Goal: Information Seeking & Learning: Learn about a topic

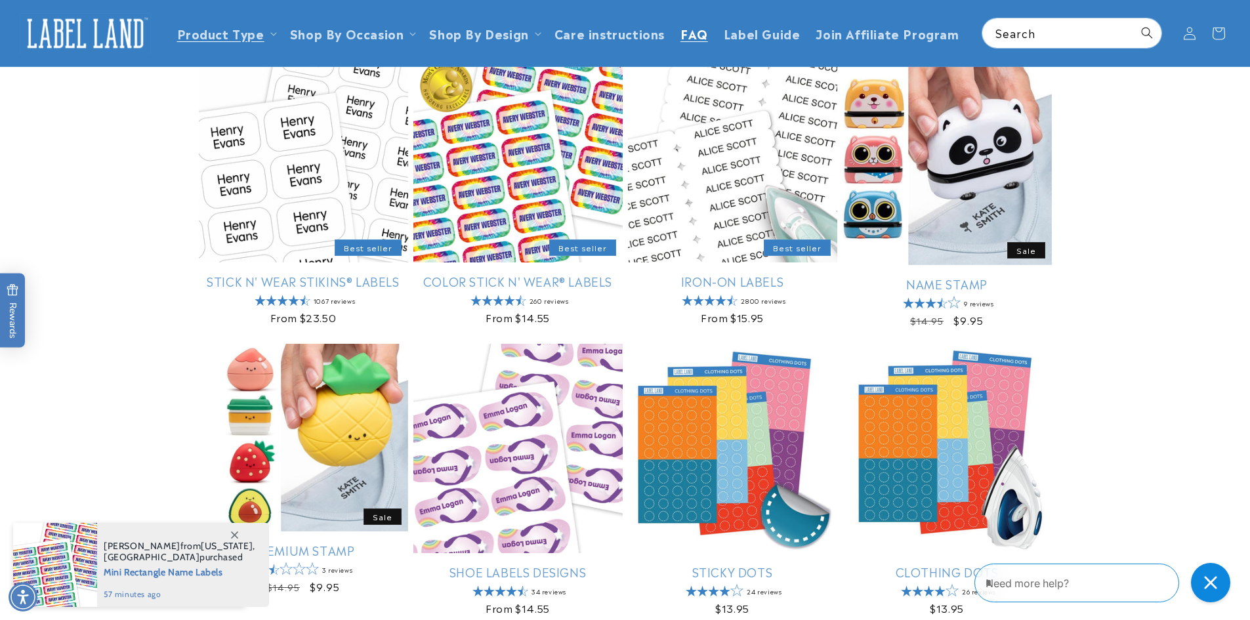
click at [682, 27] on span "FAQ" at bounding box center [694, 33] width 28 height 15
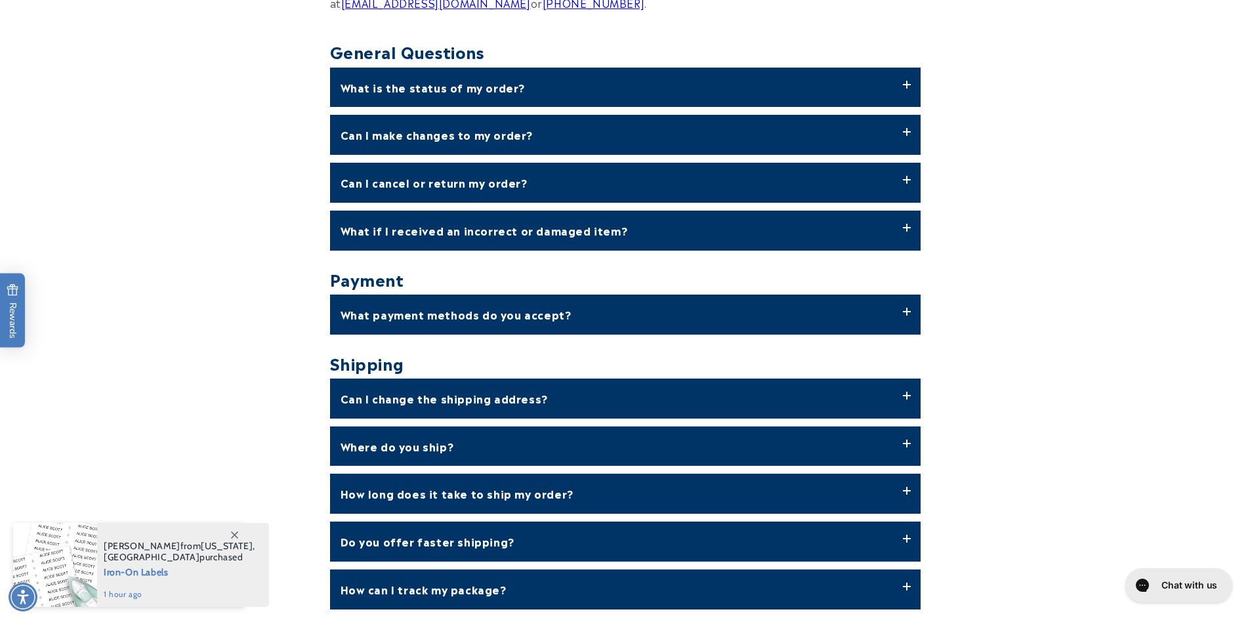
scroll to position [590, 0]
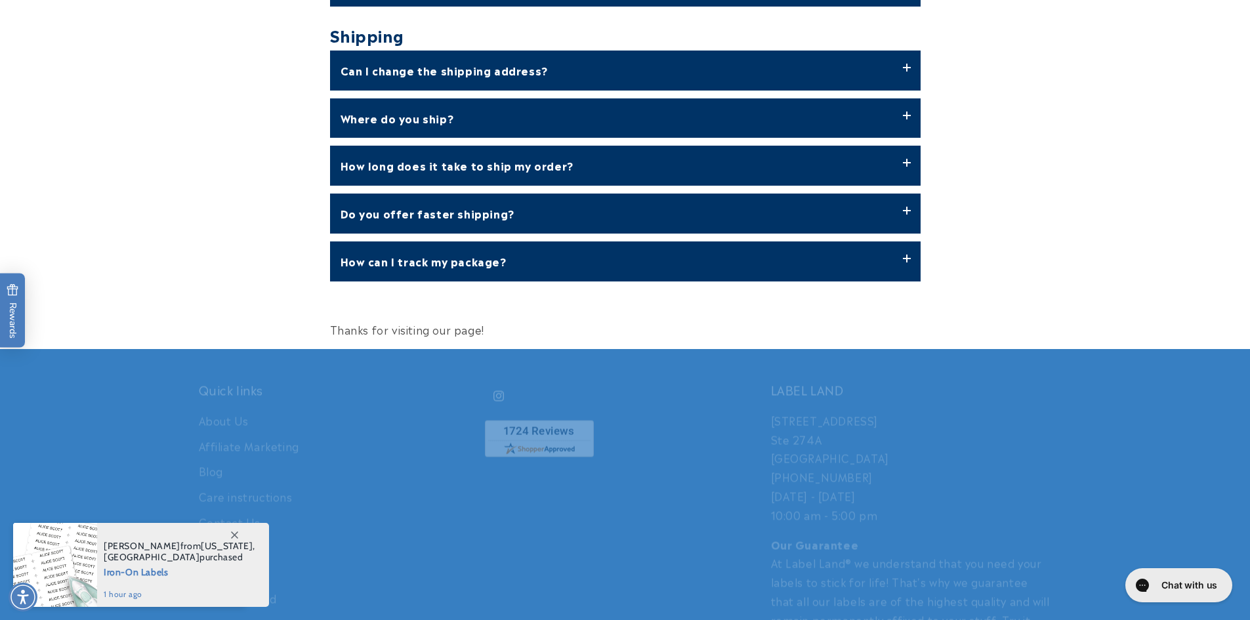
click at [499, 213] on label "Do you offer faster shipping?" at bounding box center [625, 214] width 590 height 40
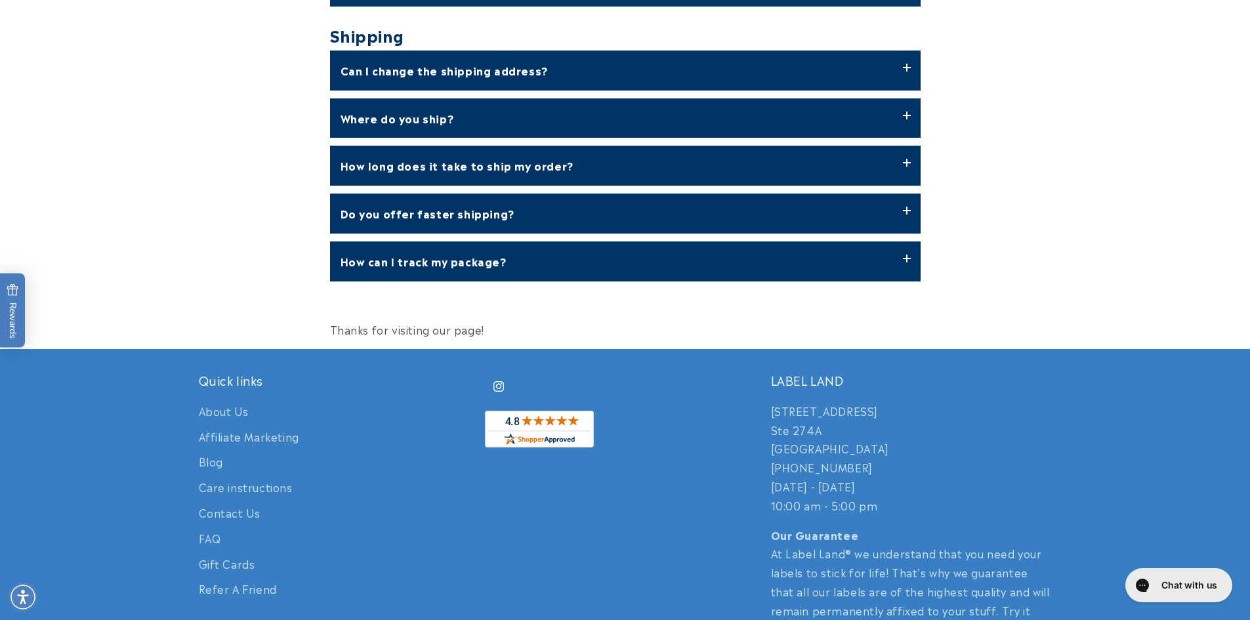
click at [516, 162] on label "How long does it take to ship my order?" at bounding box center [625, 166] width 590 height 40
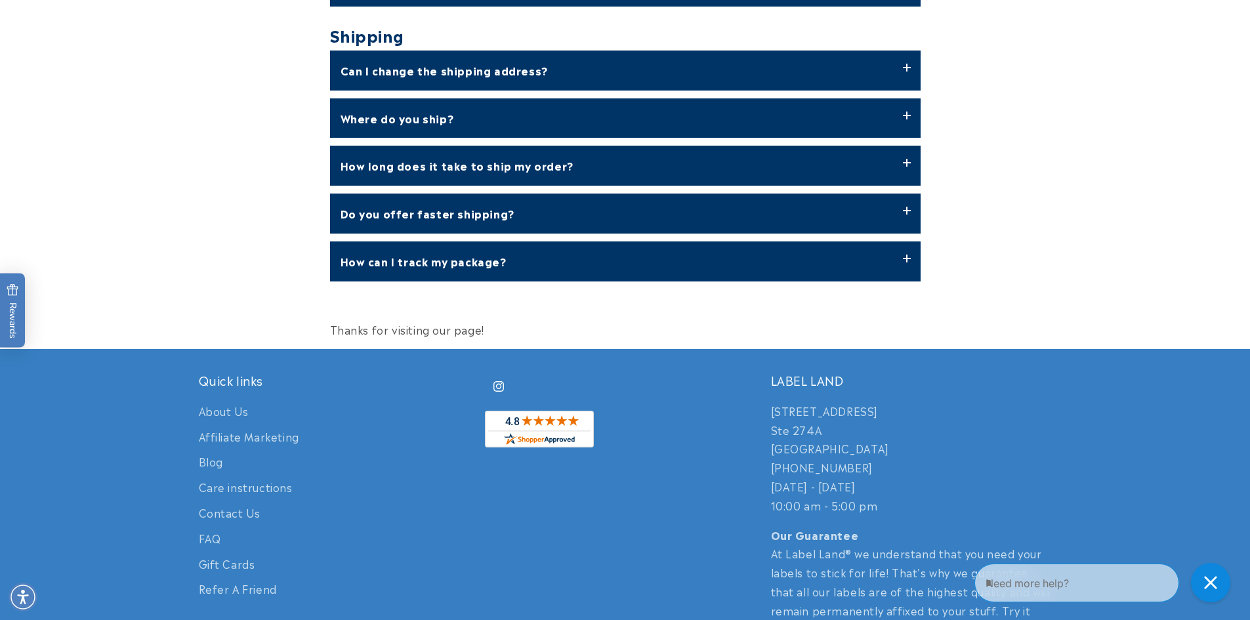
click at [516, 162] on label "How long does it take to ship my order?" at bounding box center [625, 166] width 590 height 40
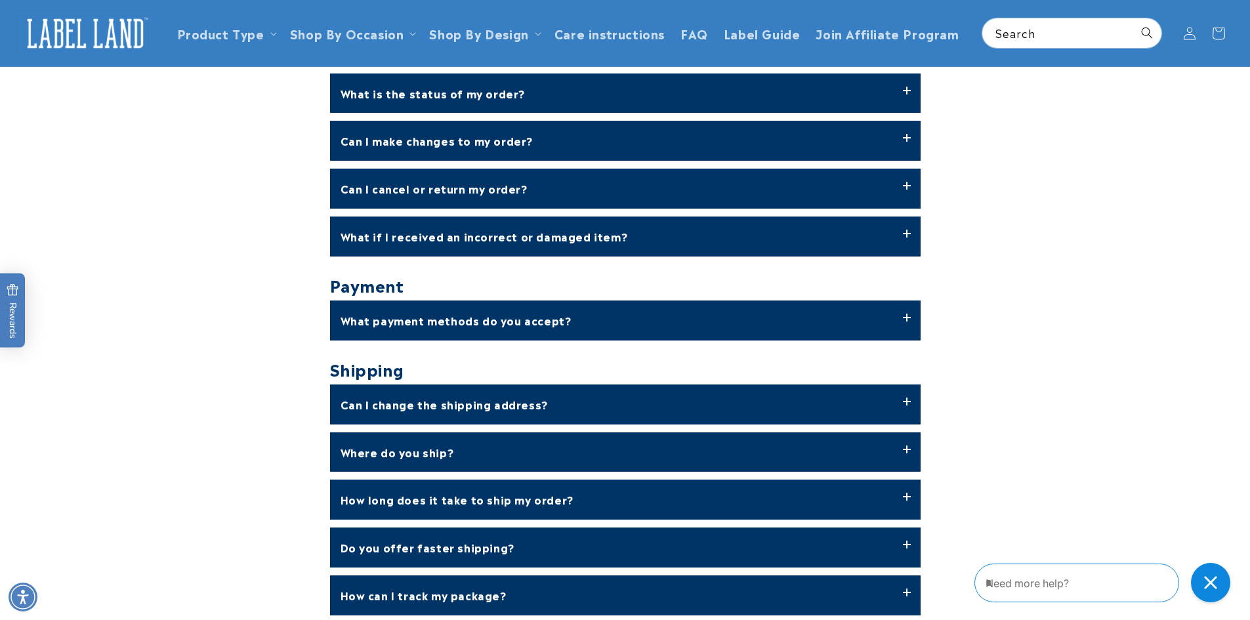
scroll to position [0, 0]
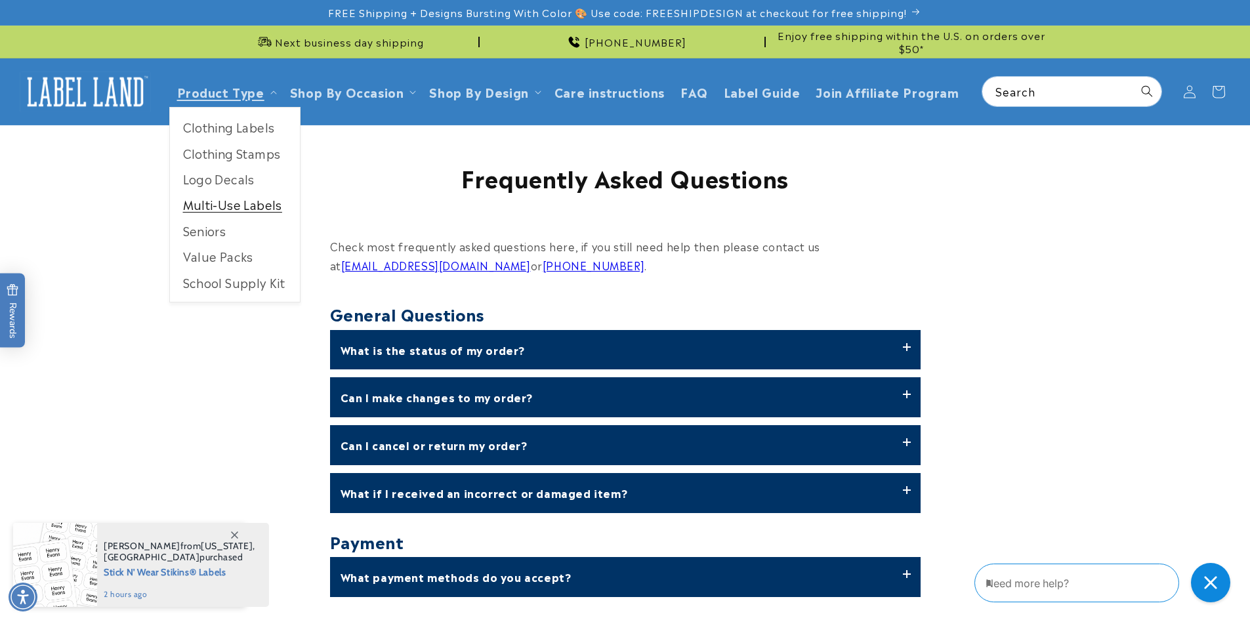
click at [255, 207] on link "Multi-Use Labels" at bounding box center [235, 205] width 130 height 26
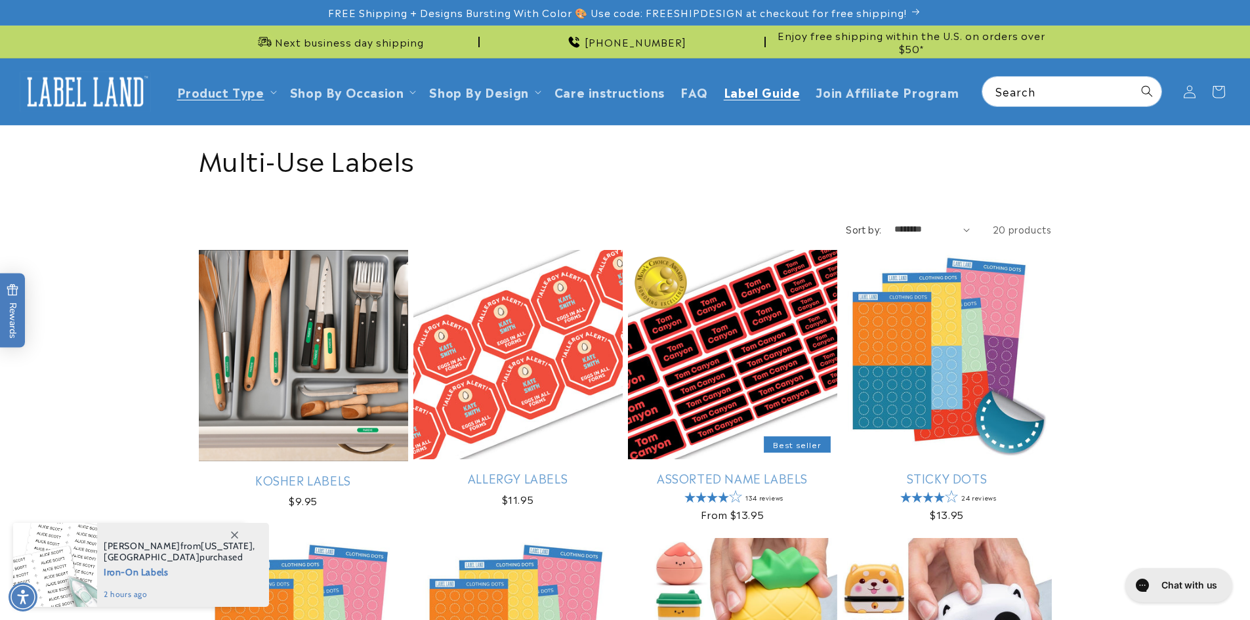
click at [762, 94] on span "Label Guide" at bounding box center [762, 91] width 77 height 15
